Goal: Task Accomplishment & Management: Manage account settings

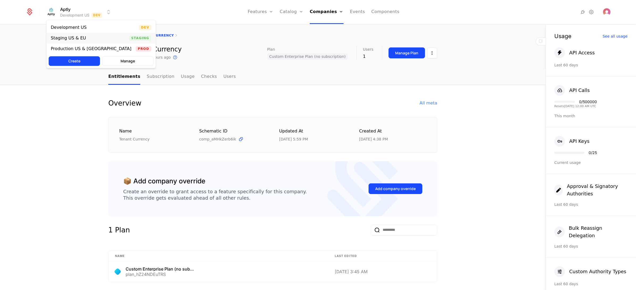
click at [74, 38] on div "Staging US & EU" at bounding box center [68, 38] width 35 height 4
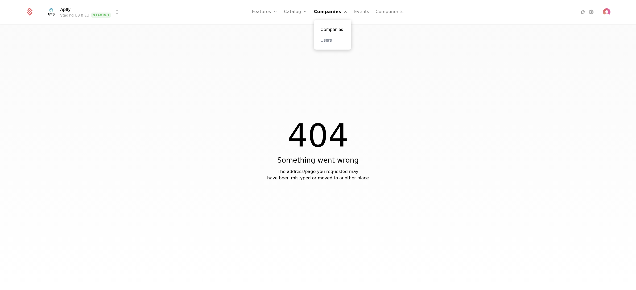
click at [338, 30] on link "Companies" at bounding box center [332, 29] width 24 height 6
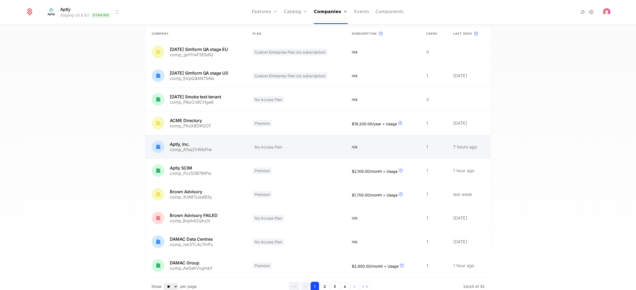
scroll to position [64, 0]
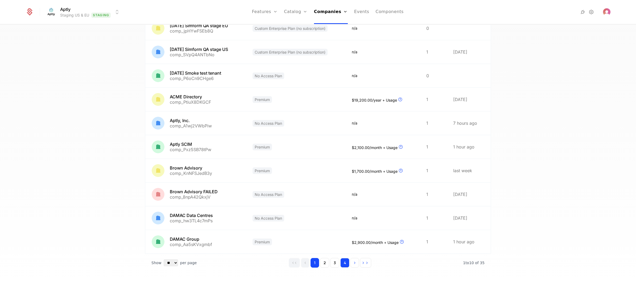
click at [341, 261] on button "4" at bounding box center [344, 263] width 9 height 10
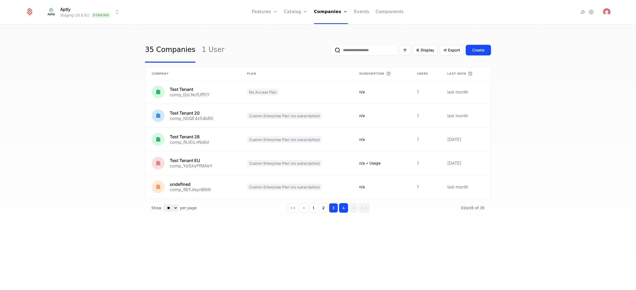
click at [331, 208] on button "3" at bounding box center [333, 208] width 9 height 10
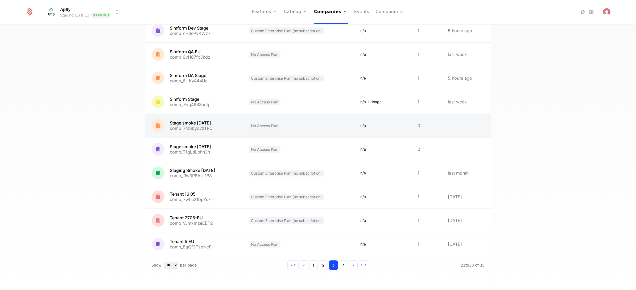
scroll to position [64, 0]
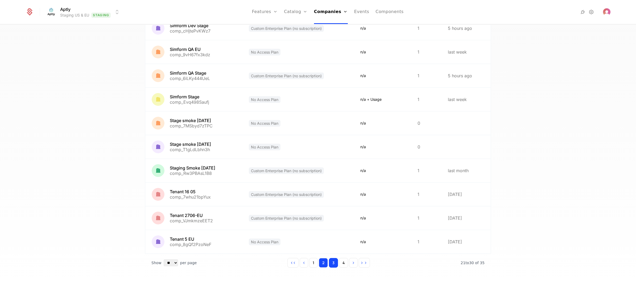
click at [323, 264] on button "2" at bounding box center [323, 263] width 9 height 10
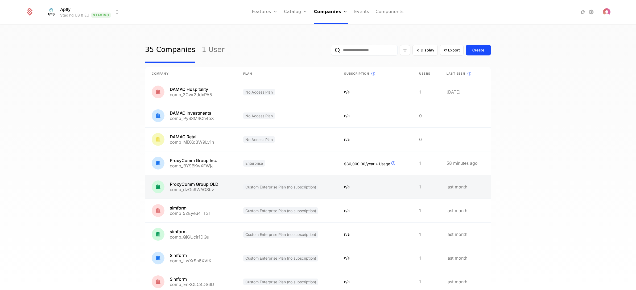
scroll to position [64, 0]
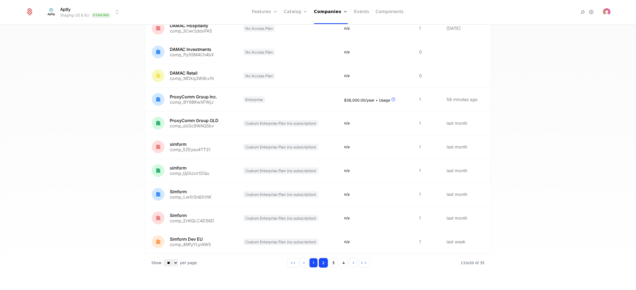
click at [312, 264] on button "1" at bounding box center [313, 263] width 9 height 10
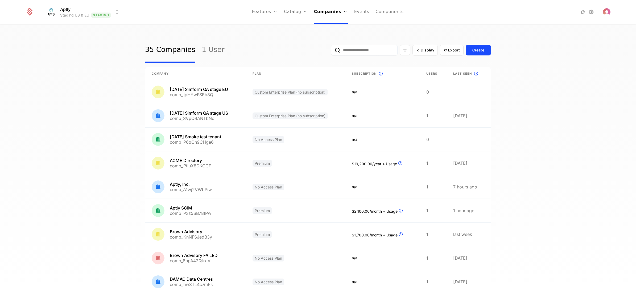
click at [331, 50] on input "email" at bounding box center [364, 50] width 67 height 11
paste input "**********"
type input "**********"
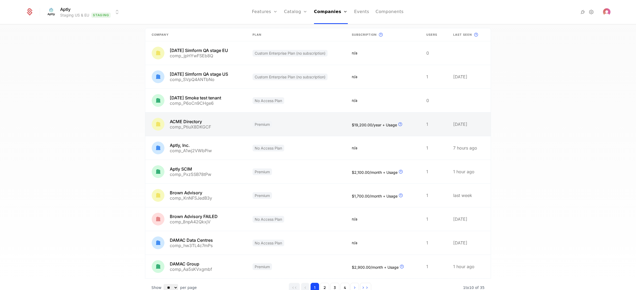
scroll to position [64, 0]
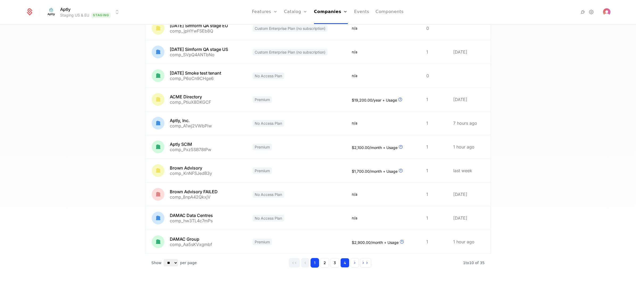
click at [343, 264] on button "4" at bounding box center [344, 263] width 9 height 10
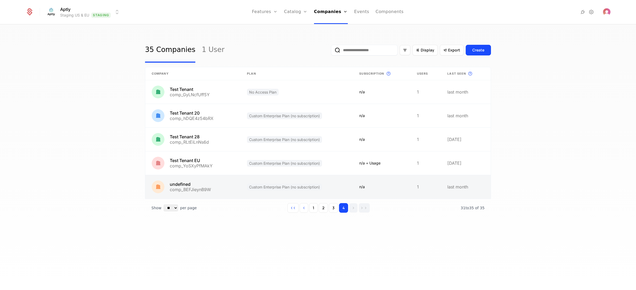
click at [218, 187] on link at bounding box center [192, 186] width 95 height 23
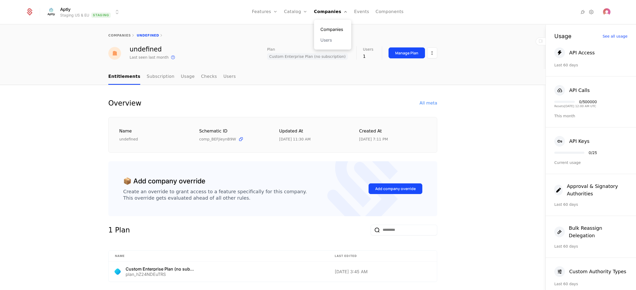
click at [330, 29] on link "Companies" at bounding box center [332, 29] width 24 height 6
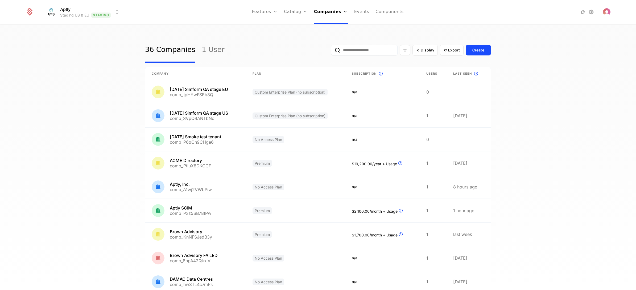
click at [276, 72] on th "Plan" at bounding box center [295, 73] width 99 height 13
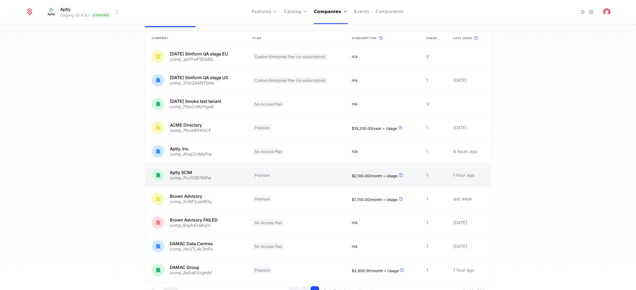
scroll to position [64, 0]
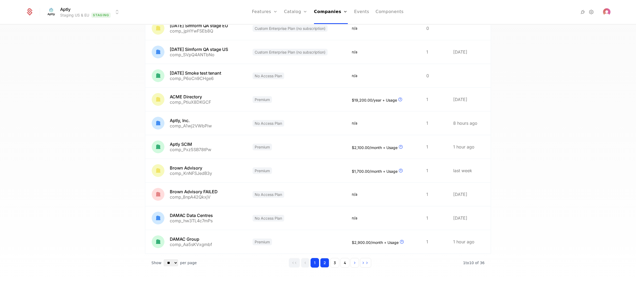
click at [324, 263] on button "2" at bounding box center [324, 263] width 9 height 10
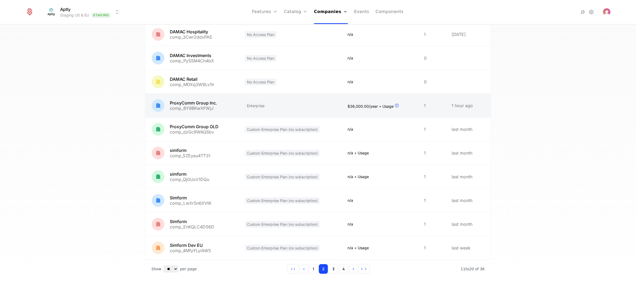
scroll to position [64, 0]
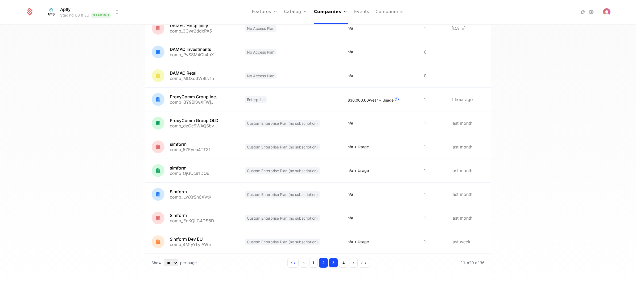
click at [332, 263] on button "3" at bounding box center [333, 263] width 9 height 10
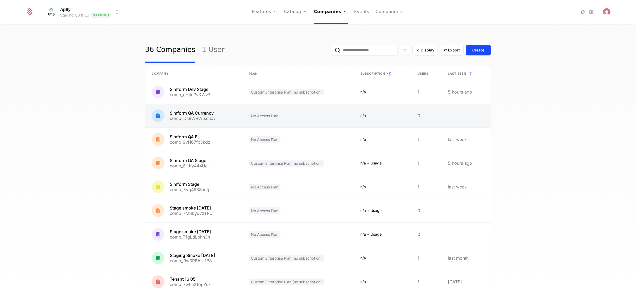
click at [233, 115] on link at bounding box center [193, 115] width 97 height 23
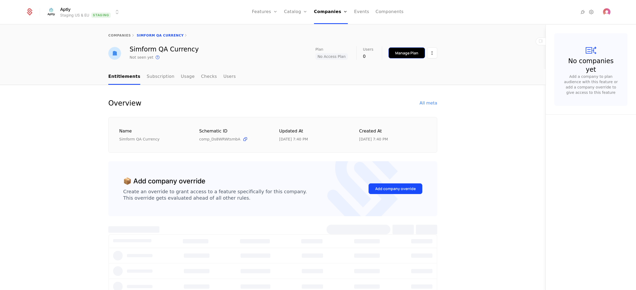
click at [402, 53] on div "Manage Plan" at bounding box center [406, 52] width 23 height 5
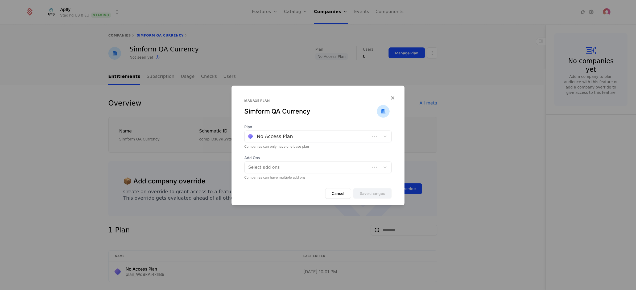
click at [344, 135] on div at bounding box center [307, 136] width 118 height 7
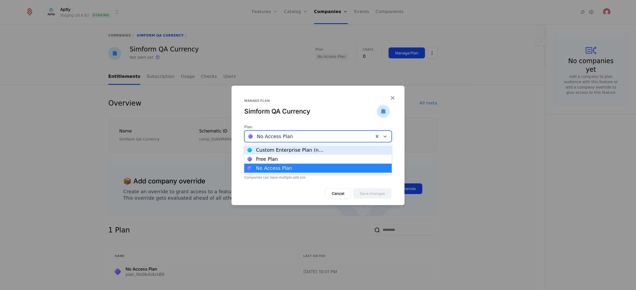
click at [307, 149] on div "Custom Enterprise Plan (no subscription)" at bounding box center [290, 149] width 69 height 5
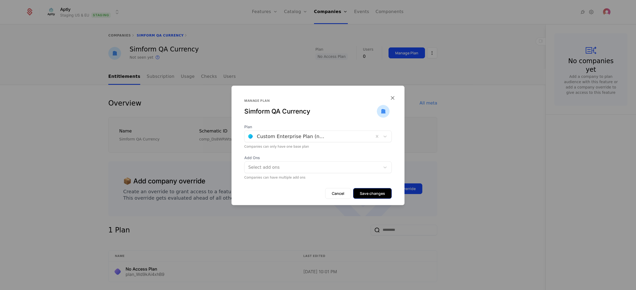
click at [379, 194] on button "Save changes" at bounding box center [372, 193] width 39 height 11
